Goal: Task Accomplishment & Management: Use online tool/utility

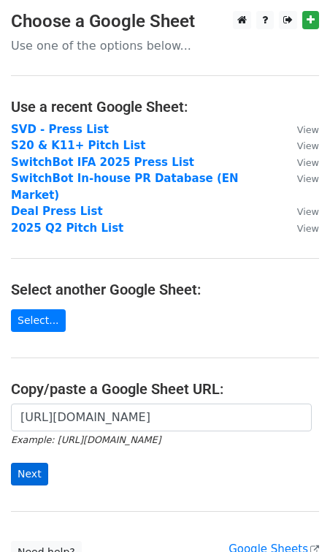
scroll to position [0, 333]
type input "[URL][DOMAIN_NAME]"
click at [38, 463] on input "Next" at bounding box center [29, 474] width 37 height 23
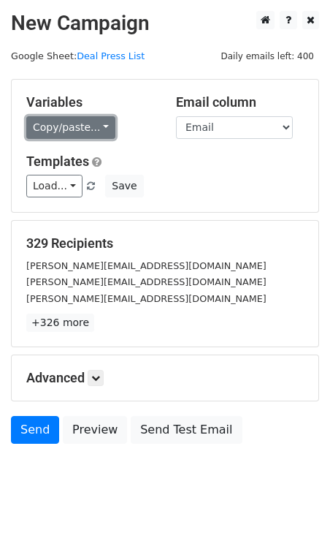
click at [99, 123] on link "Copy/paste..." at bounding box center [70, 127] width 89 height 23
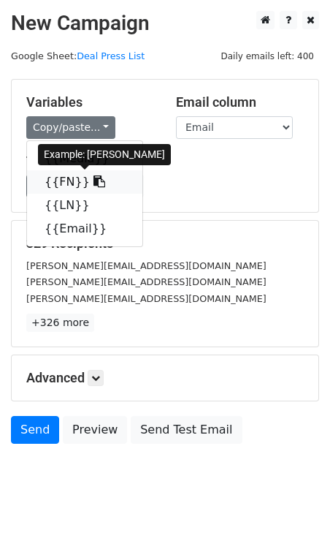
click at [57, 186] on link "{{FN}}" at bounding box center [84, 181] width 115 height 23
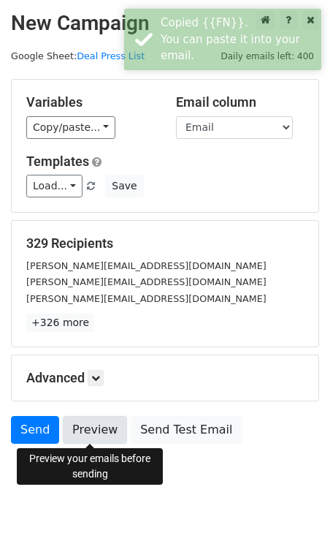
click at [90, 428] on link "Preview" at bounding box center [95, 430] width 64 height 28
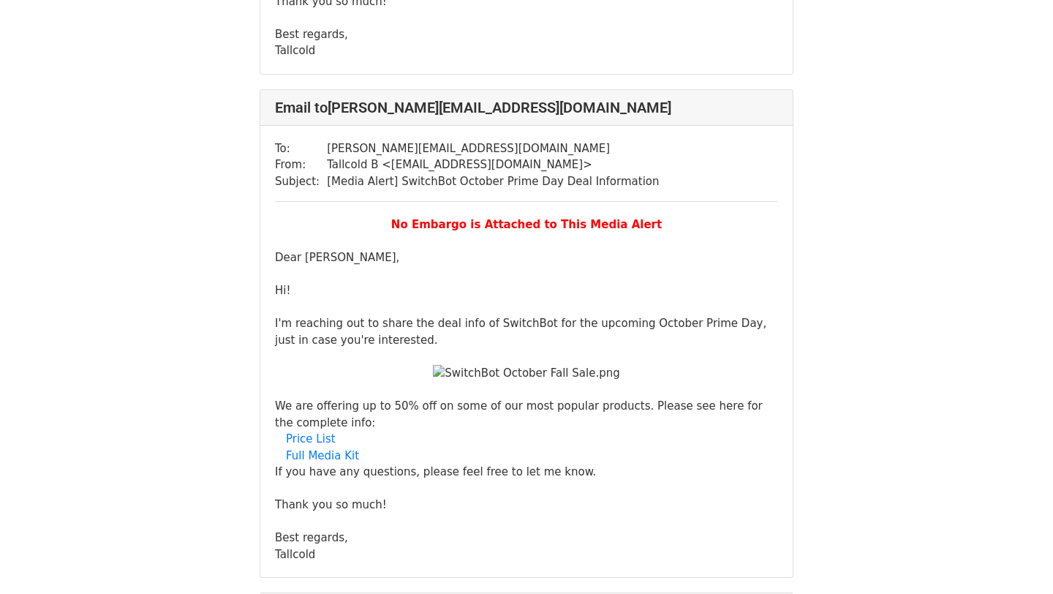
scroll to position [19361, 0]
